Goal: Transaction & Acquisition: Register for event/course

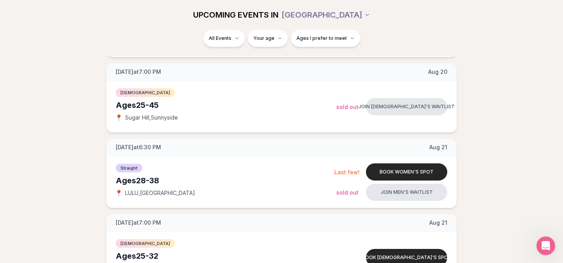
scroll to position [782, 0]
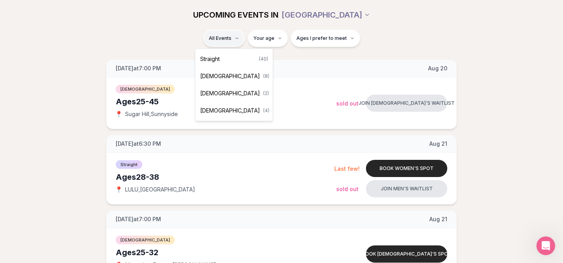
click at [224, 60] on div "Straight ( 40 )" at bounding box center [234, 58] width 74 height 17
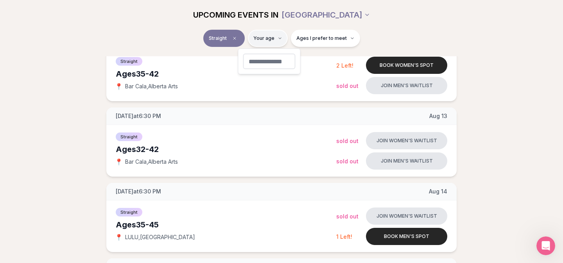
type input "**"
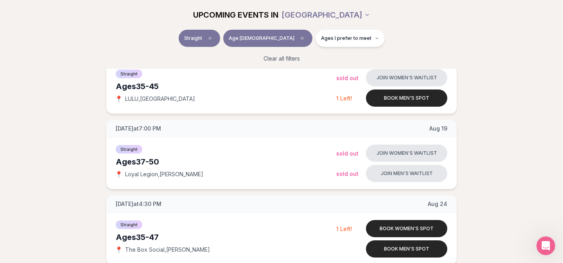
click at [428, 38] on div "Straight Age [DEMOGRAPHIC_DATA] Ages I prefer to meet" at bounding box center [282, 40] width 438 height 20
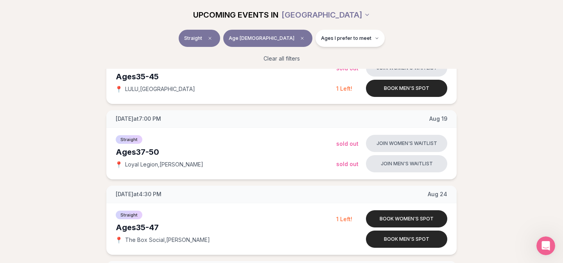
scroll to position [141, 0]
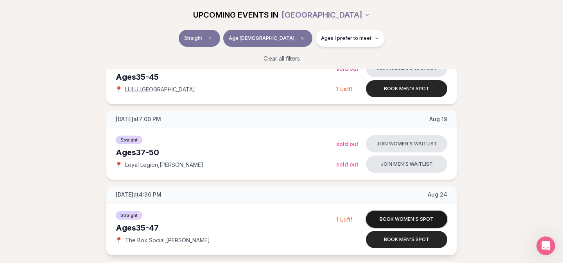
click at [391, 215] on button "Book women's spot" at bounding box center [406, 219] width 81 height 17
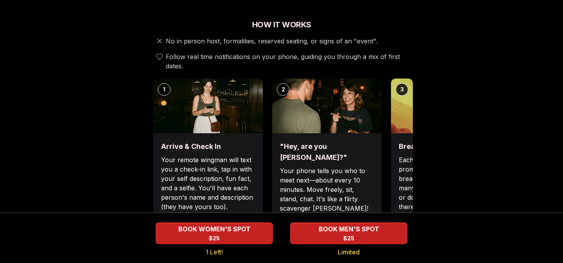
scroll to position [276, 0]
click at [404, 163] on p "Each date will have new convo prompts on screen to help break the ice. Cycle th…" at bounding box center [446, 184] width 94 height 56
click at [400, 163] on p "Each date will have new convo prompts on screen to help break the ice. Cycle th…" at bounding box center [446, 184] width 94 height 56
click at [398, 114] on img at bounding box center [445, 106] width 109 height 55
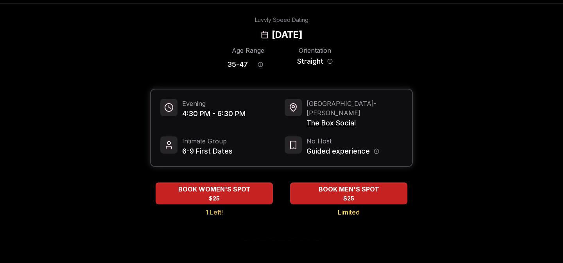
scroll to position [24, 0]
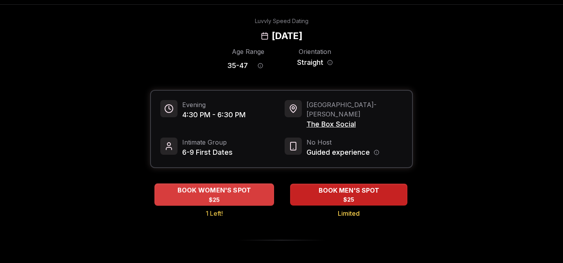
click at [217, 196] on span "$25" at bounding box center [214, 200] width 11 height 8
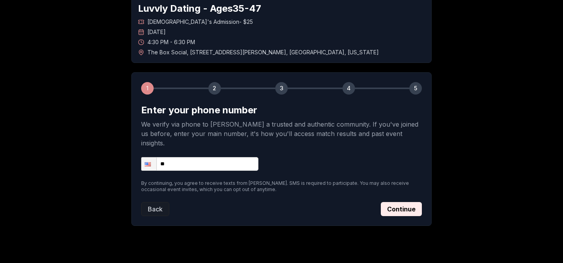
scroll to position [46, 0]
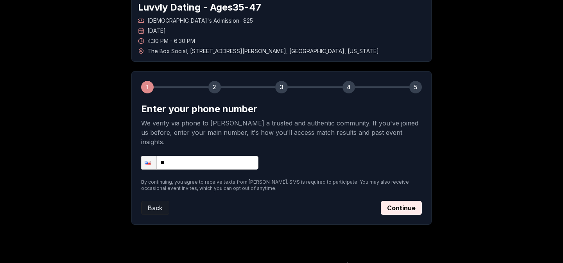
click at [179, 156] on input "**" at bounding box center [199, 163] width 117 height 14
type input "**********"
click at [386, 201] on button "Continue" at bounding box center [401, 208] width 41 height 14
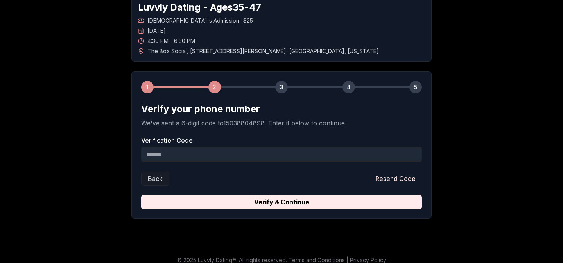
click at [185, 155] on input "Verification Code" at bounding box center [281, 155] width 281 height 16
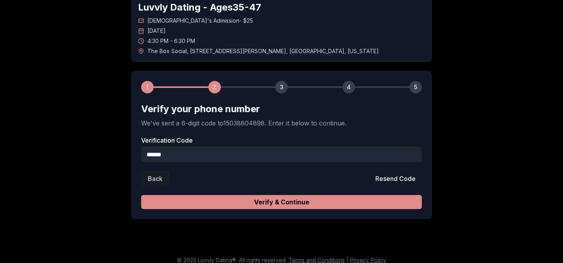
type input "******"
click at [346, 202] on button "Verify & Continue" at bounding box center [281, 202] width 281 height 14
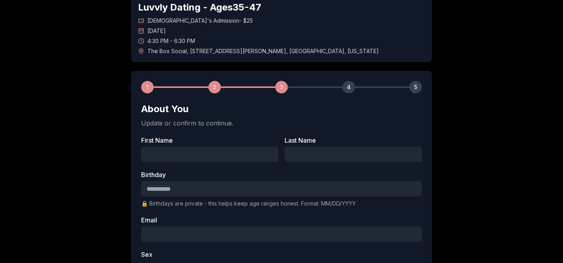
click at [191, 154] on input "First Name" at bounding box center [209, 155] width 137 height 16
type input "******"
type input "*****"
type input "**********"
click at [182, 189] on input "Birthday" at bounding box center [281, 189] width 281 height 16
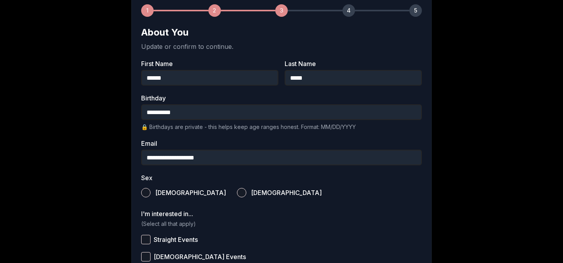
scroll to position [128, 0]
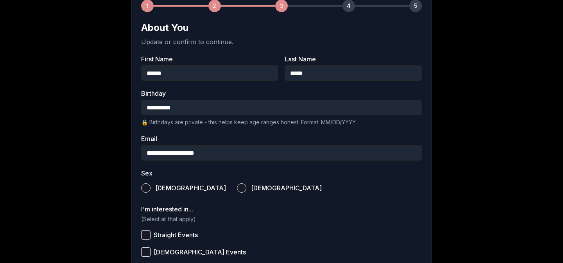
type input "**********"
click at [237, 187] on button "[DEMOGRAPHIC_DATA]" at bounding box center [241, 187] width 9 height 9
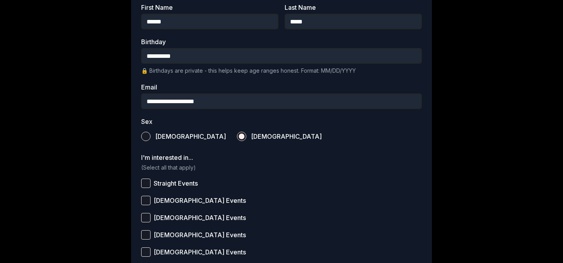
scroll to position [184, 0]
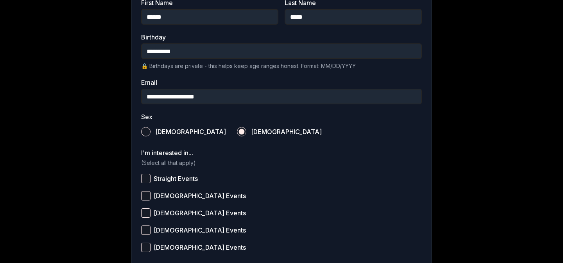
click at [143, 177] on button "Straight Events" at bounding box center [145, 178] width 9 height 9
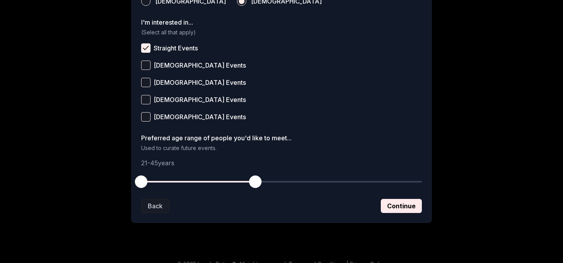
scroll to position [317, 0]
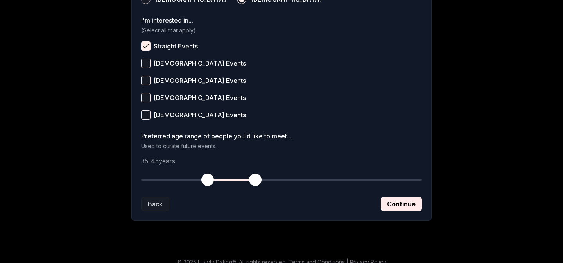
drag, startPoint x: 143, startPoint y: 183, endPoint x: 210, endPoint y: 182, distance: 66.4
click at [209, 182] on span "button" at bounding box center [207, 179] width 13 height 13
drag, startPoint x: 254, startPoint y: 180, endPoint x: 290, endPoint y: 180, distance: 36.3
click at [290, 180] on span "button" at bounding box center [288, 179] width 13 height 13
drag, startPoint x: 211, startPoint y: 182, endPoint x: 216, endPoint y: 182, distance: 4.3
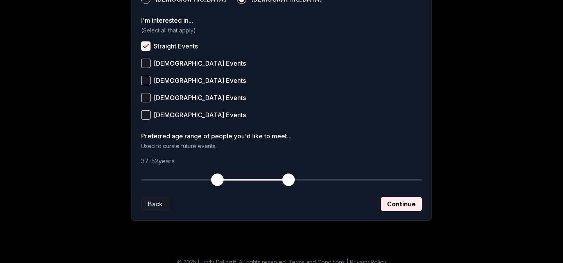
click at [216, 182] on span "button" at bounding box center [217, 179] width 13 height 13
click at [395, 202] on button "Continue" at bounding box center [401, 204] width 41 height 14
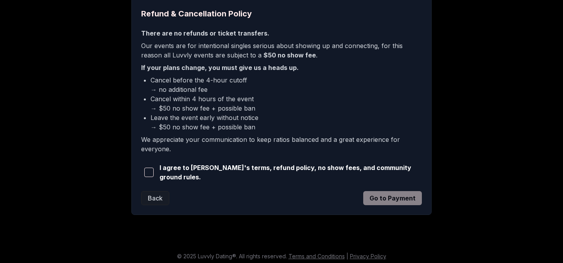
scroll to position [199, 0]
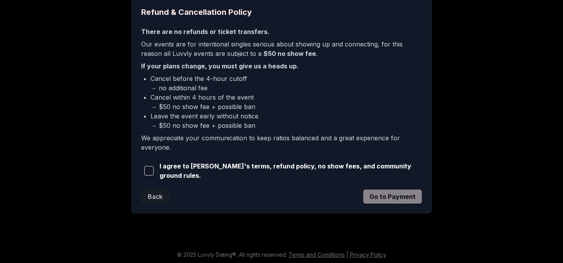
click at [150, 173] on span "button" at bounding box center [148, 170] width 9 height 9
click at [411, 192] on button "Go to Payment" at bounding box center [392, 197] width 59 height 14
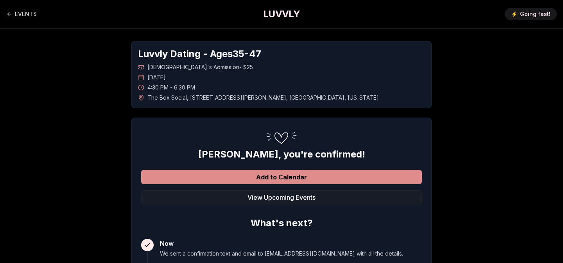
click at [326, 177] on button "Add to Calendar" at bounding box center [281, 177] width 281 height 14
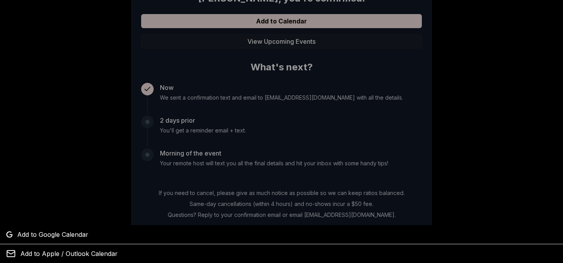
scroll to position [160, 0]
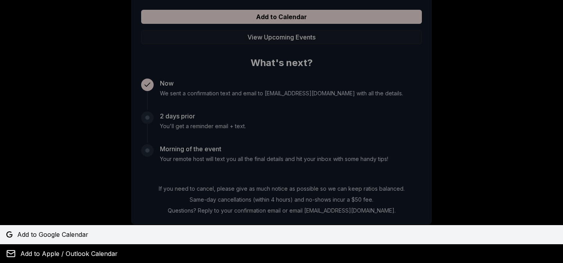
click at [45, 232] on span "Add to Google Calendar" at bounding box center [52, 234] width 71 height 9
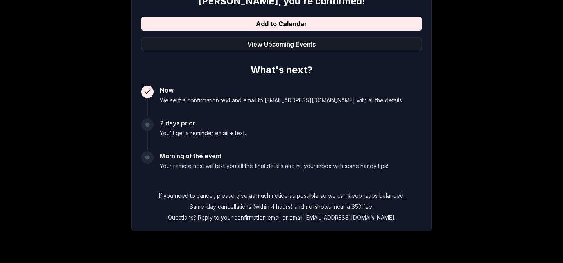
scroll to position [0, 0]
